Goal: Task Accomplishment & Management: Complete application form

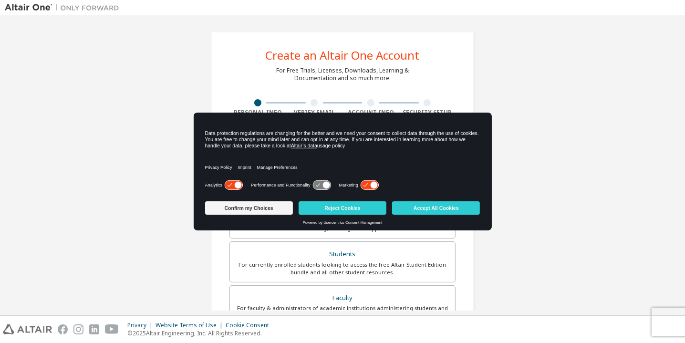
click at [371, 186] on icon at bounding box center [374, 185] width 7 height 7
click at [242, 210] on button "Confirm my Choices" at bounding box center [249, 207] width 88 height 13
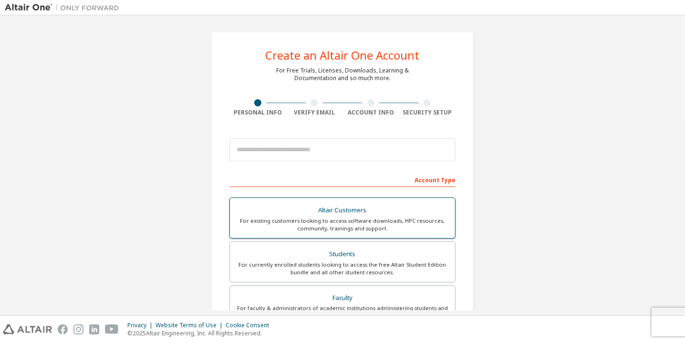
scroll to position [79, 0]
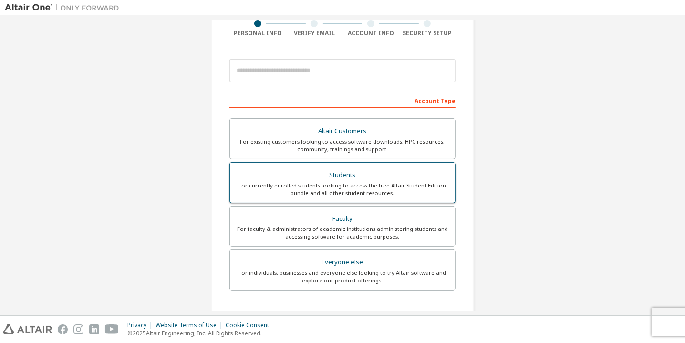
click at [423, 187] on div "For currently enrolled students looking to access the free Altair Student Editi…" at bounding box center [343, 189] width 214 height 15
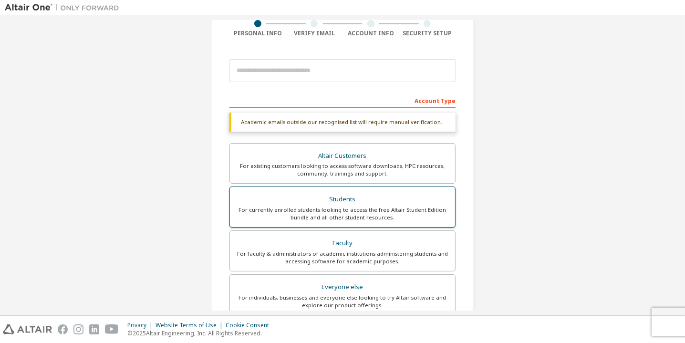
click at [366, 207] on div "For currently enrolled students looking to access the free Altair Student Editi…" at bounding box center [343, 213] width 214 height 15
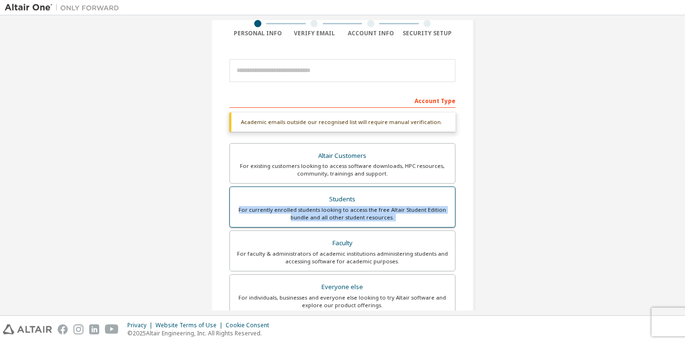
click at [367, 207] on div "For currently enrolled students looking to access the free Altair Student Editi…" at bounding box center [343, 213] width 214 height 15
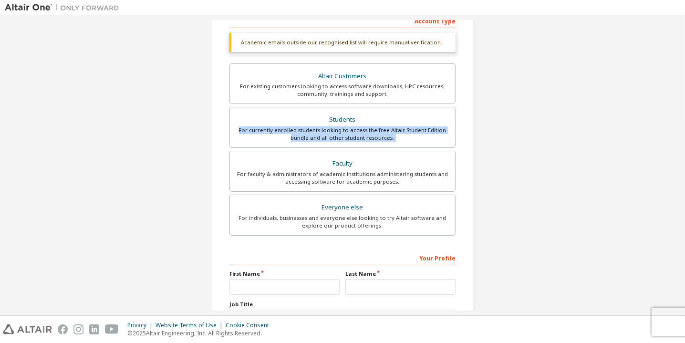
scroll to position [0, 0]
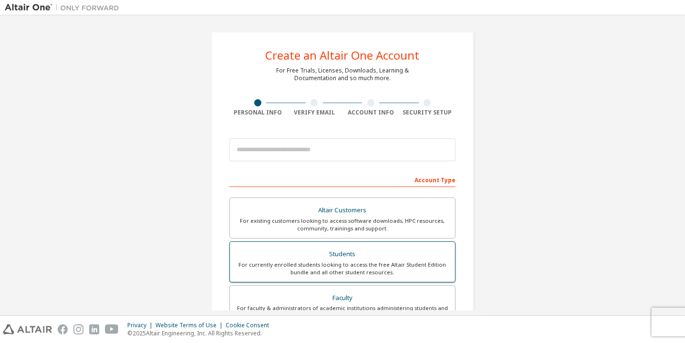
click at [316, 259] on div "Students" at bounding box center [343, 254] width 214 height 13
